Goal: Transaction & Acquisition: Purchase product/service

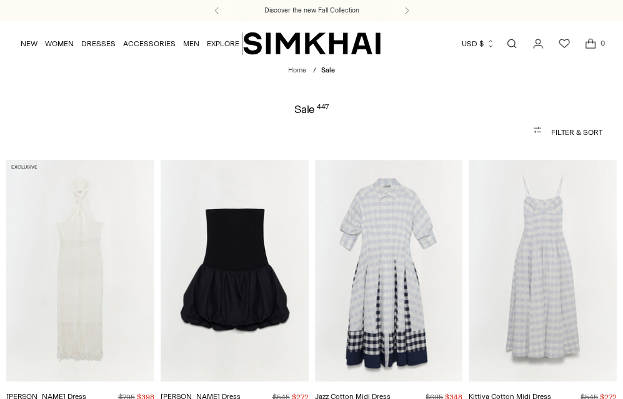
drag, startPoint x: 0, startPoint y: 0, endPoint x: 131, endPoint y: 305, distance: 331.9
click at [542, 127] on icon "button" at bounding box center [540, 132] width 15 height 15
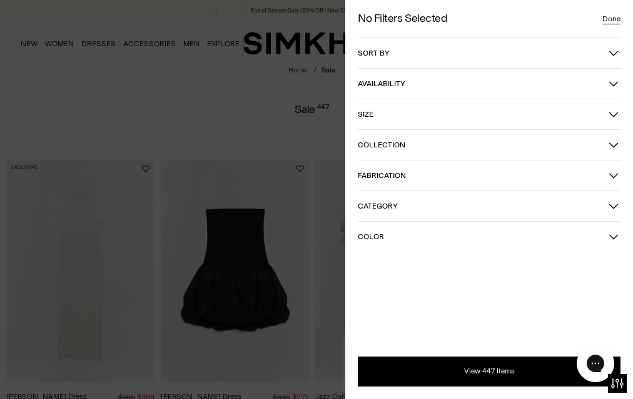
click at [495, 209] on span "Category" at bounding box center [483, 206] width 251 height 9
click at [370, 272] on span "Dresses" at bounding box center [385, 271] width 34 height 11
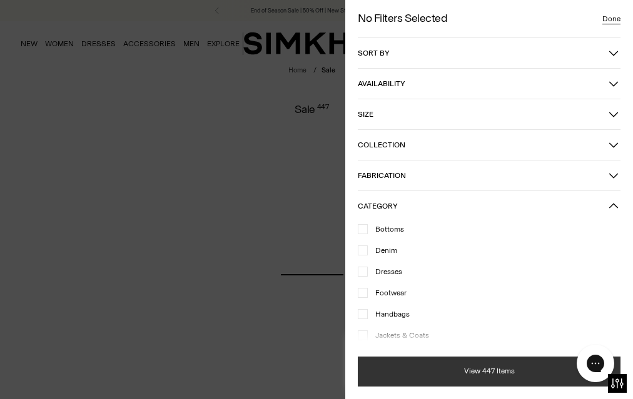
click at [393, 368] on button "View 447 Items" at bounding box center [489, 372] width 263 height 30
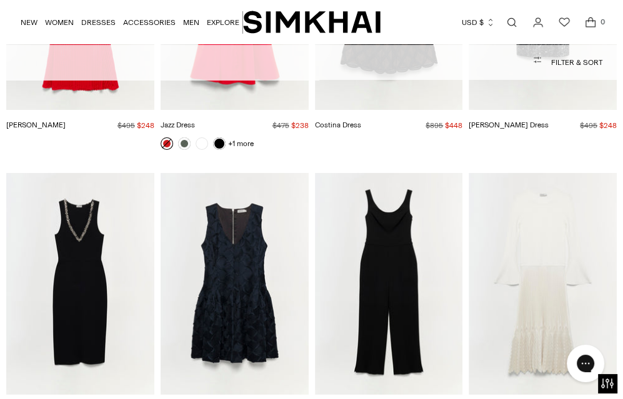
scroll to position [5997, 0]
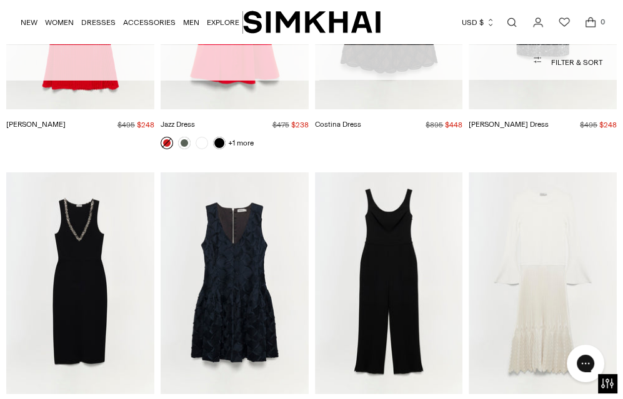
click at [0, 0] on img "Khari Dress" at bounding box center [0, 0] width 0 height 0
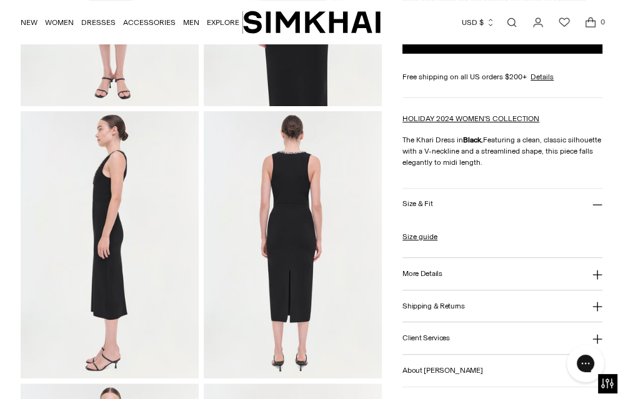
scroll to position [263, 0]
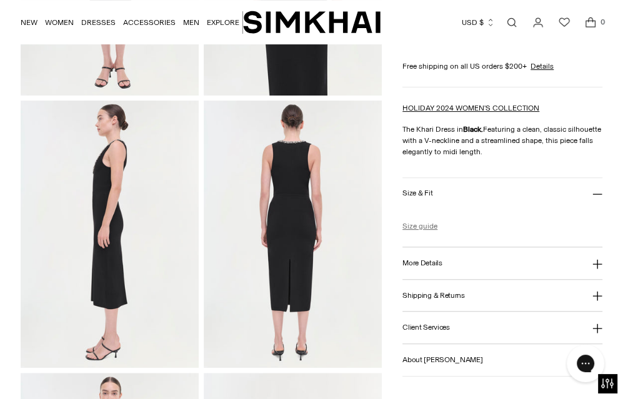
click at [420, 224] on link "Size guide" at bounding box center [420, 226] width 35 height 11
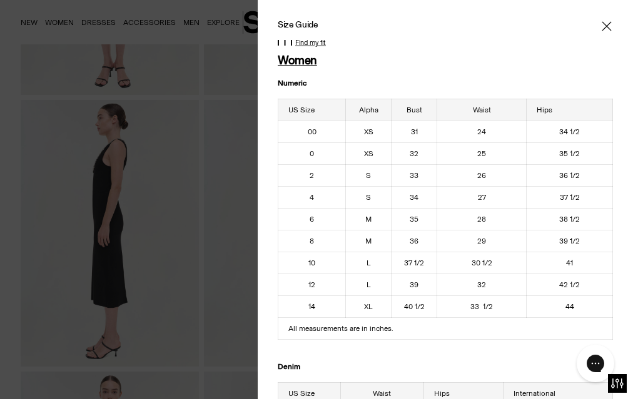
click at [601, 23] on icon "Close" at bounding box center [606, 26] width 10 height 13
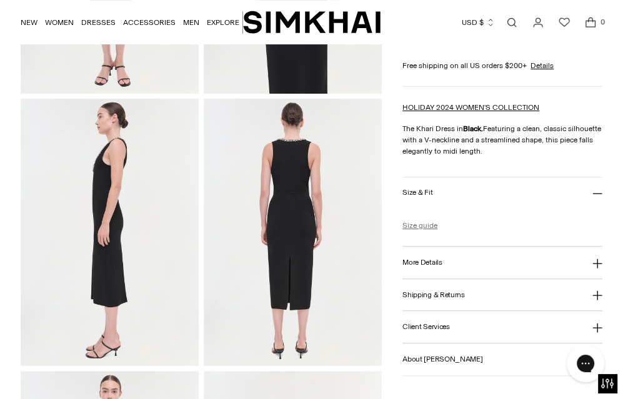
scroll to position [283, 0]
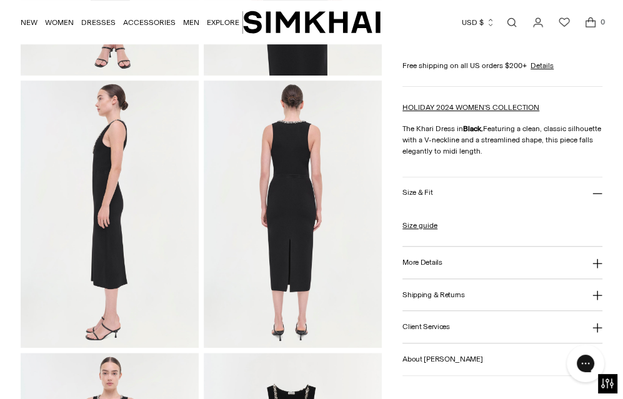
click at [541, 261] on button "More Details" at bounding box center [503, 263] width 200 height 32
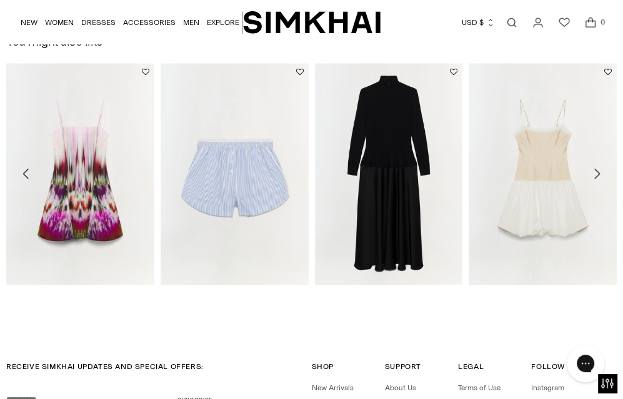
scroll to position [922, 0]
